Goal: Task Accomplishment & Management: Use online tool/utility

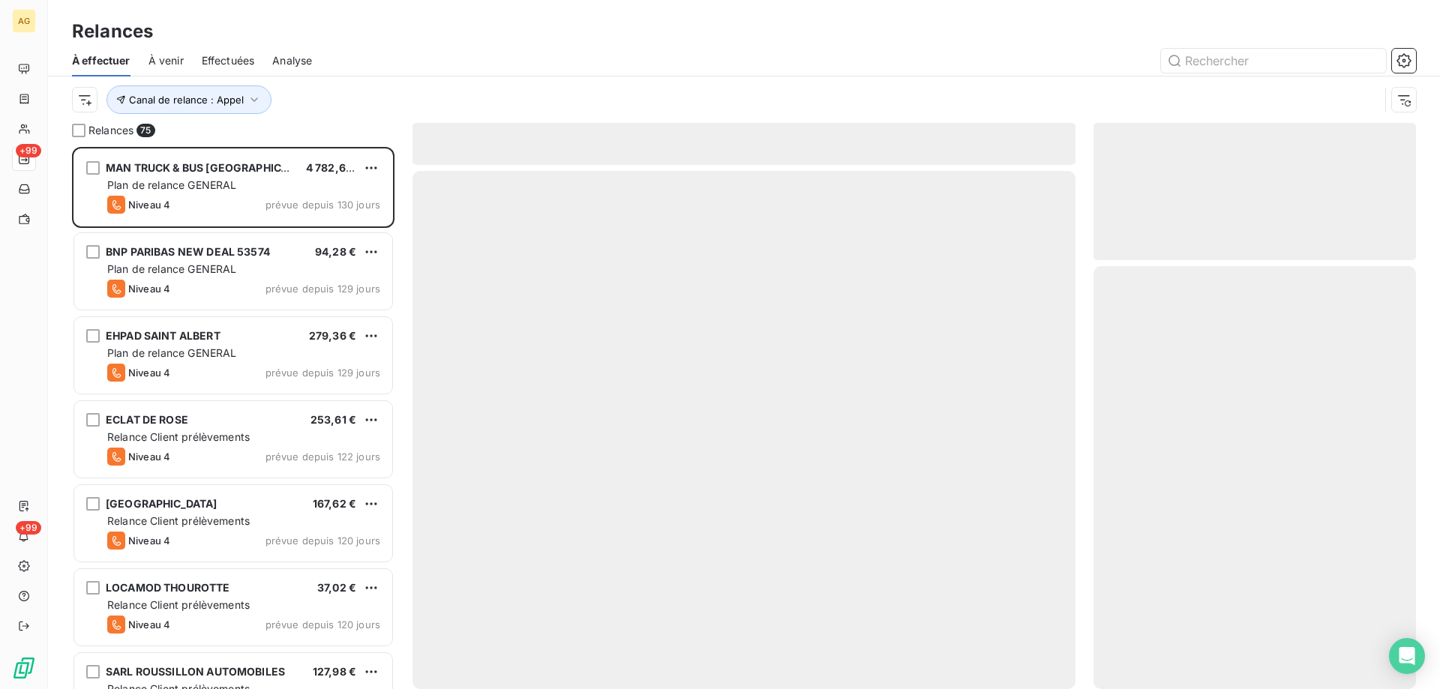
scroll to position [531, 311]
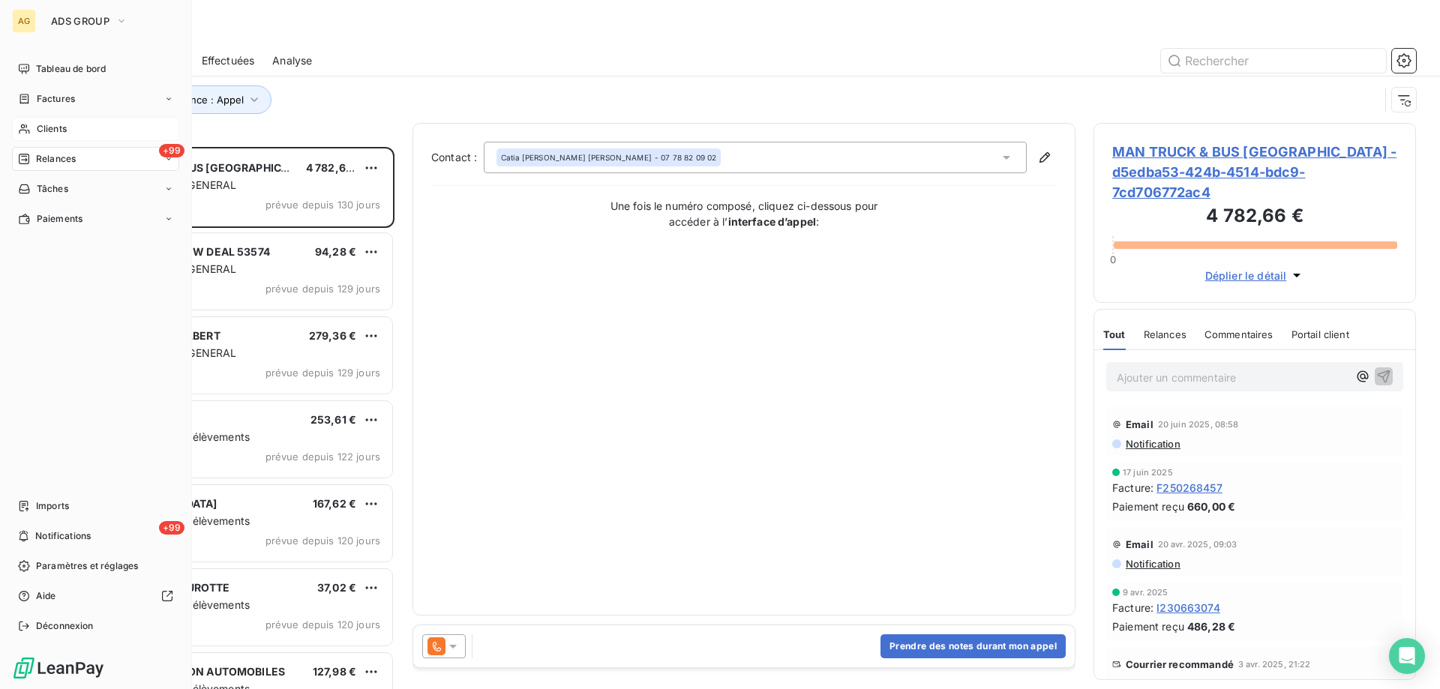
click at [35, 124] on div "Clients" at bounding box center [95, 129] width 167 height 24
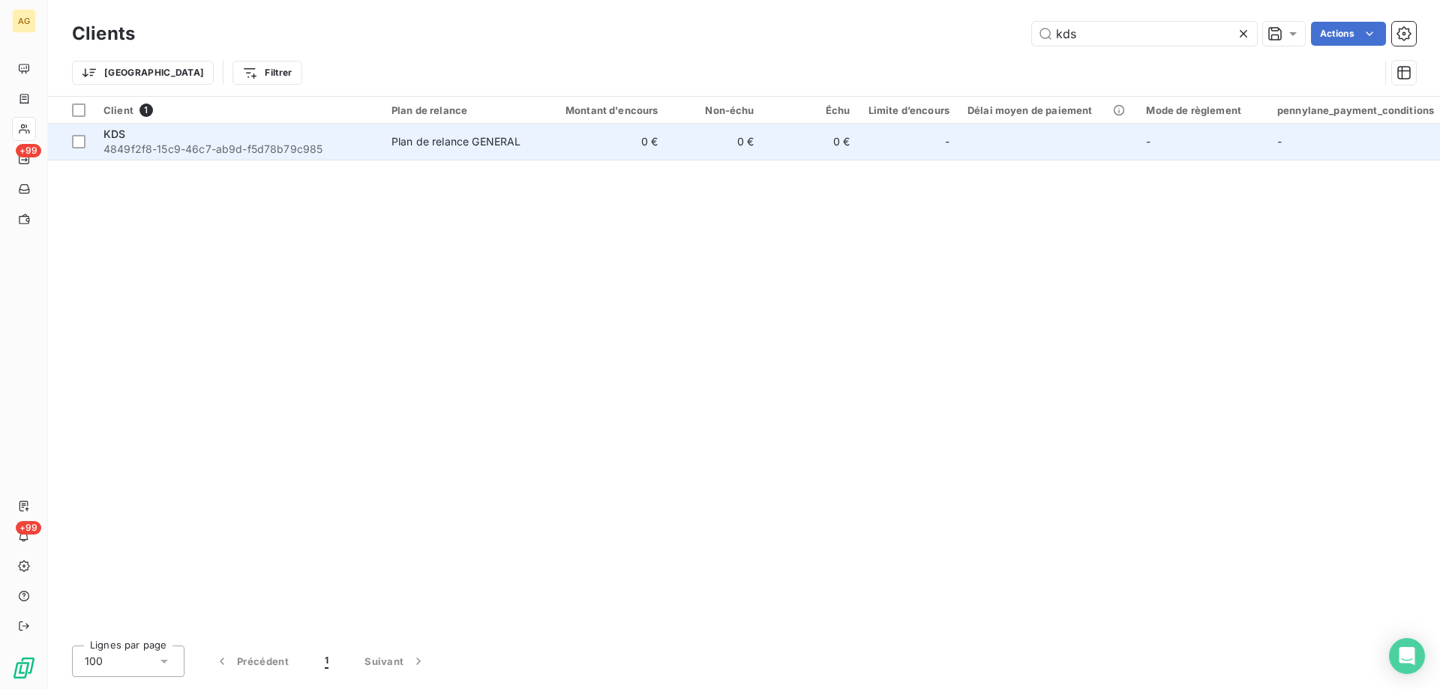
type input "kds"
click at [167, 133] on div "KDS" at bounding box center [239, 134] width 270 height 15
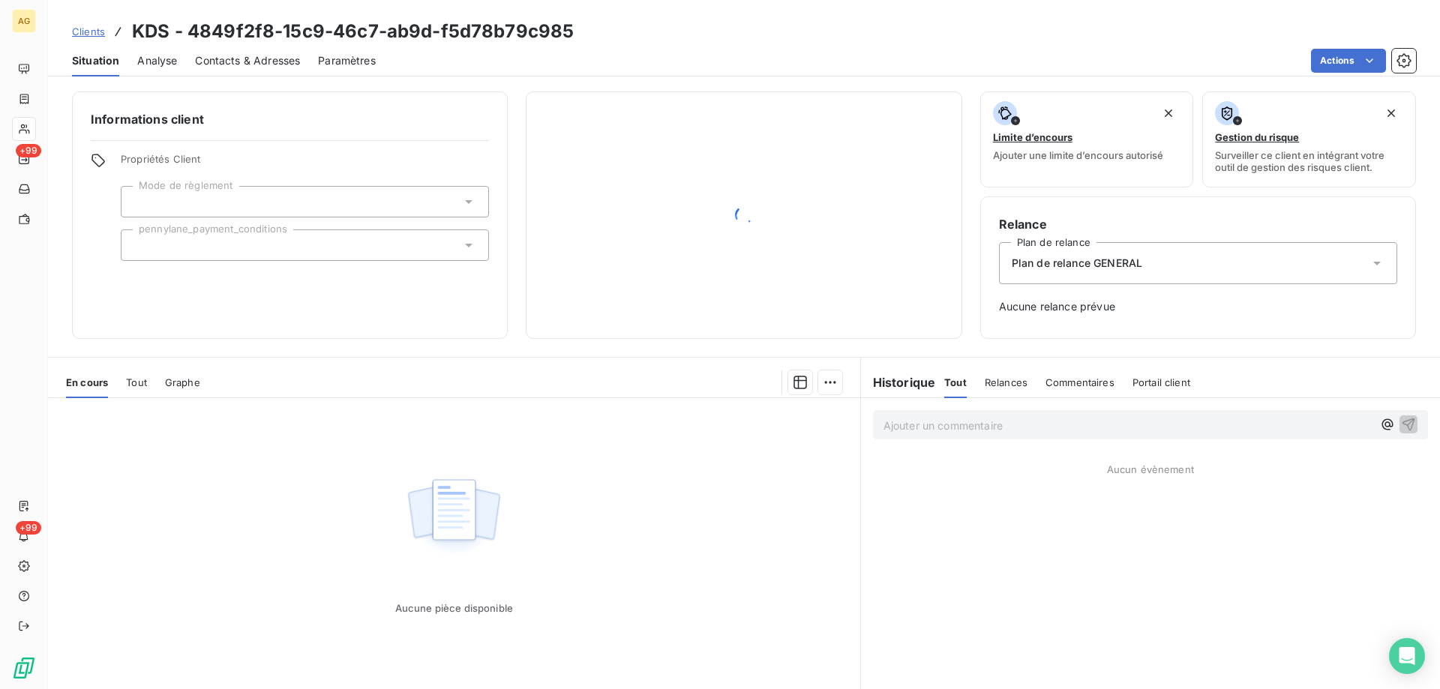
click at [142, 384] on span "Tout" at bounding box center [136, 383] width 21 height 12
click at [101, 384] on span "En cours" at bounding box center [87, 383] width 42 height 12
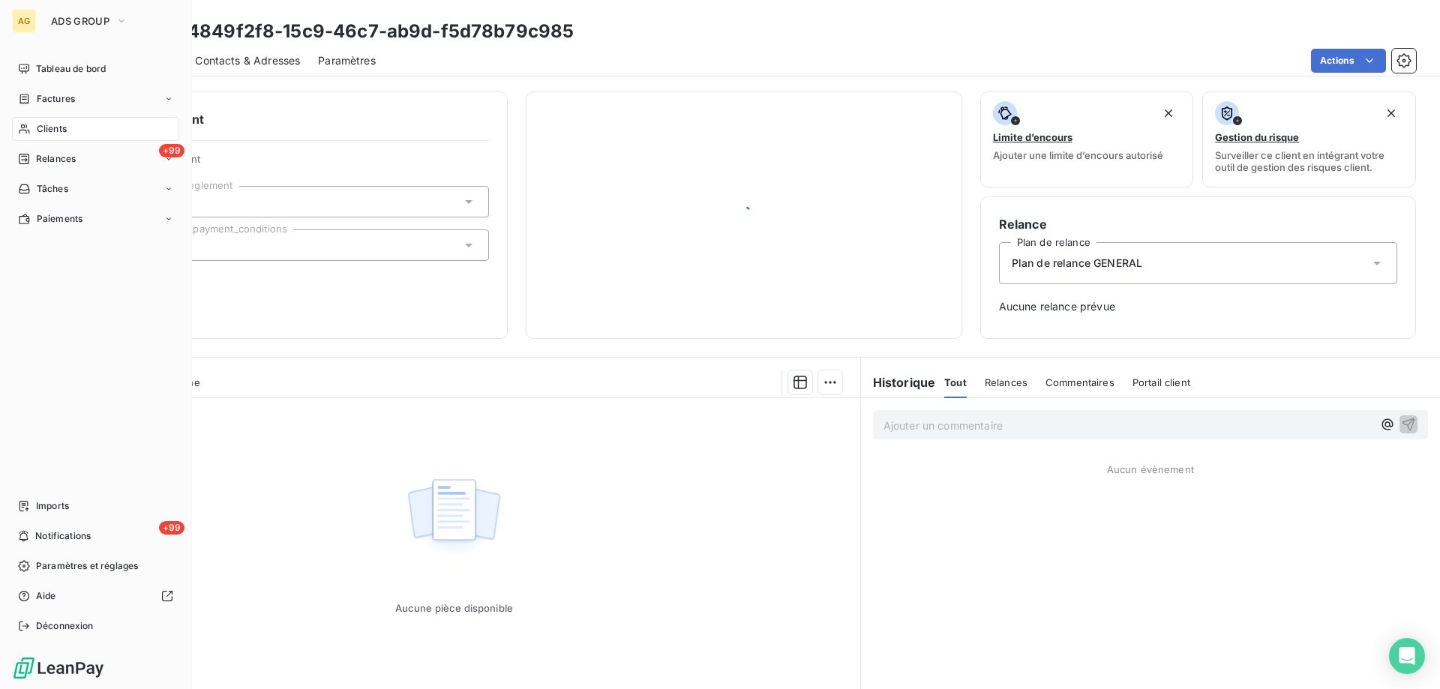
click at [33, 124] on div "Clients" at bounding box center [95, 129] width 167 height 24
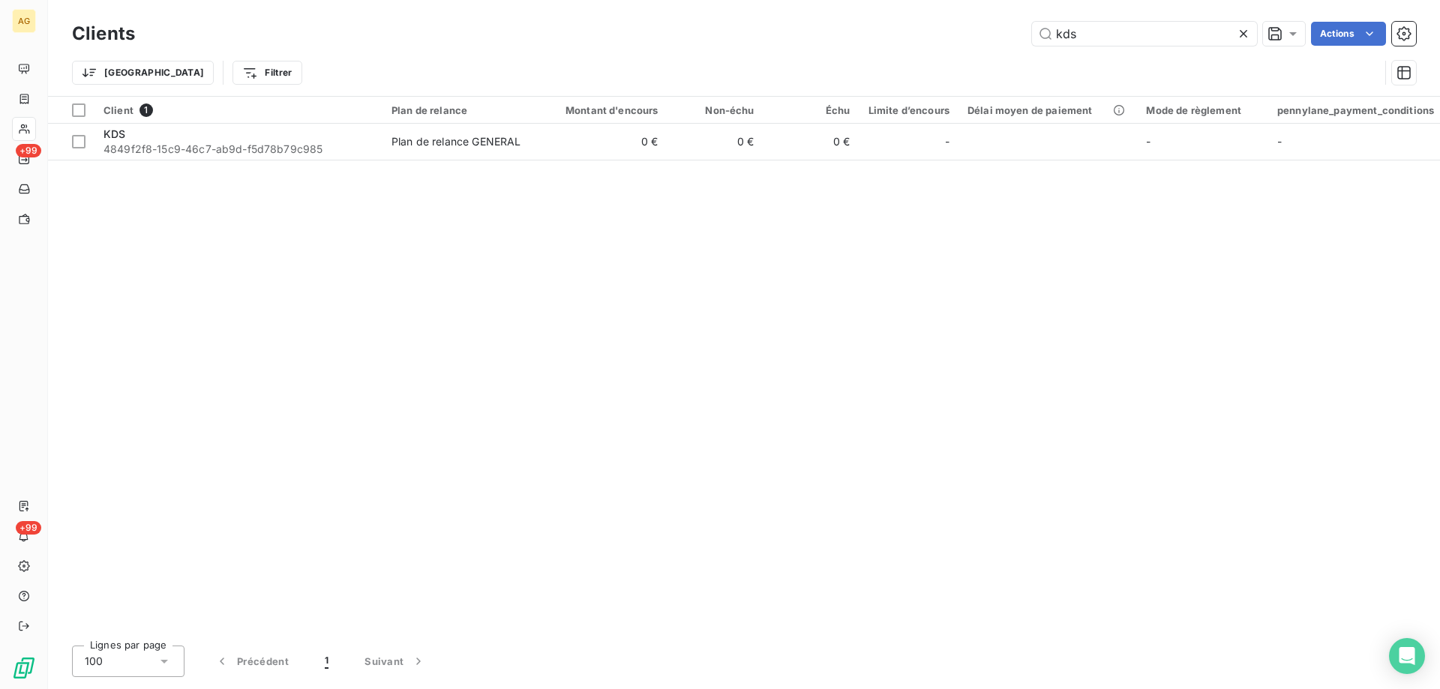
drag, startPoint x: 1082, startPoint y: 42, endPoint x: 1023, endPoint y: 44, distance: 59.3
click at [1023, 44] on div "kds Actions" at bounding box center [784, 34] width 1263 height 24
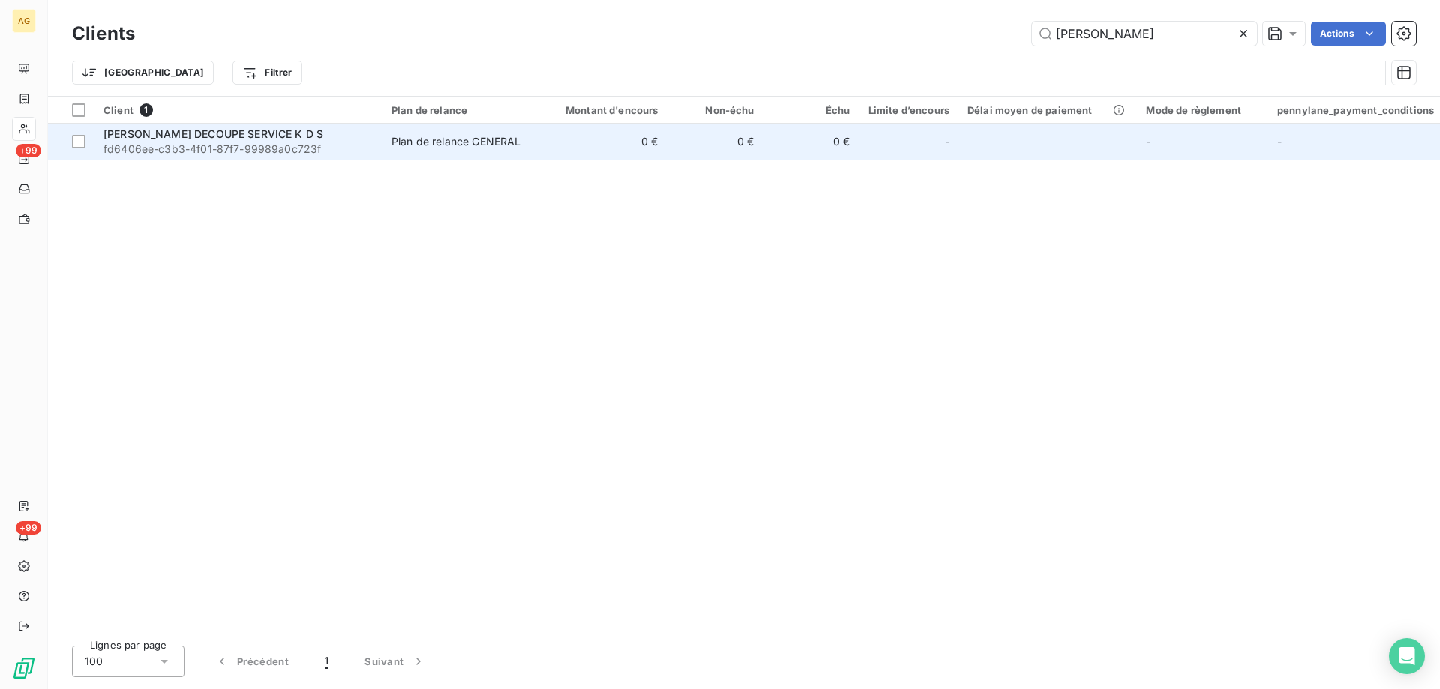
type input "[PERSON_NAME]"
click at [216, 135] on span "[PERSON_NAME] DECOUPE SERVICE K D S" at bounding box center [214, 134] width 220 height 13
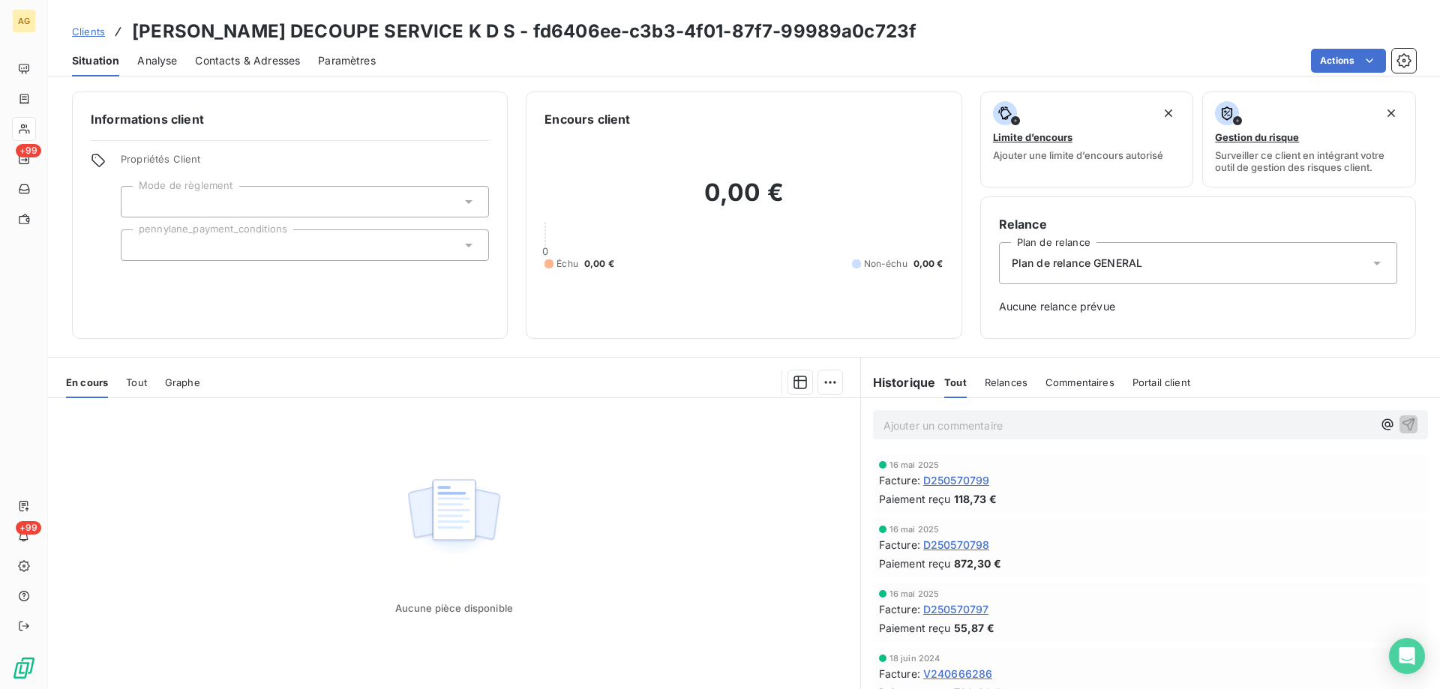
click at [137, 386] on span "Tout" at bounding box center [136, 383] width 21 height 12
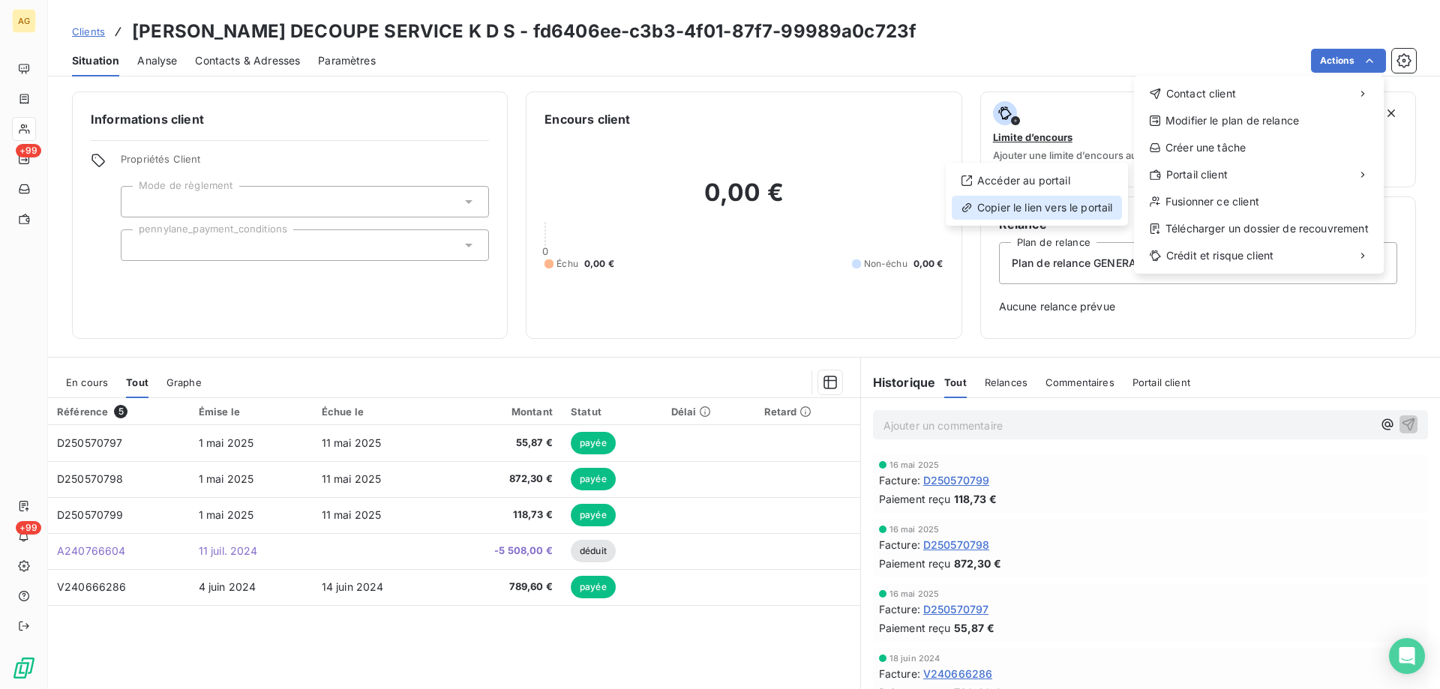
click at [1053, 209] on div "Copier le lien vers le portail" at bounding box center [1037, 208] width 170 height 24
